Goal: Complete application form

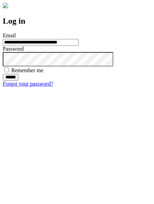
type input "**********"
click at [19, 81] on input "******" at bounding box center [11, 77] width 16 height 7
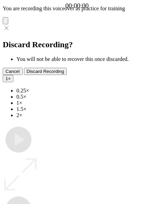
type input "**********"
